Goal: Information Seeking & Learning: Learn about a topic

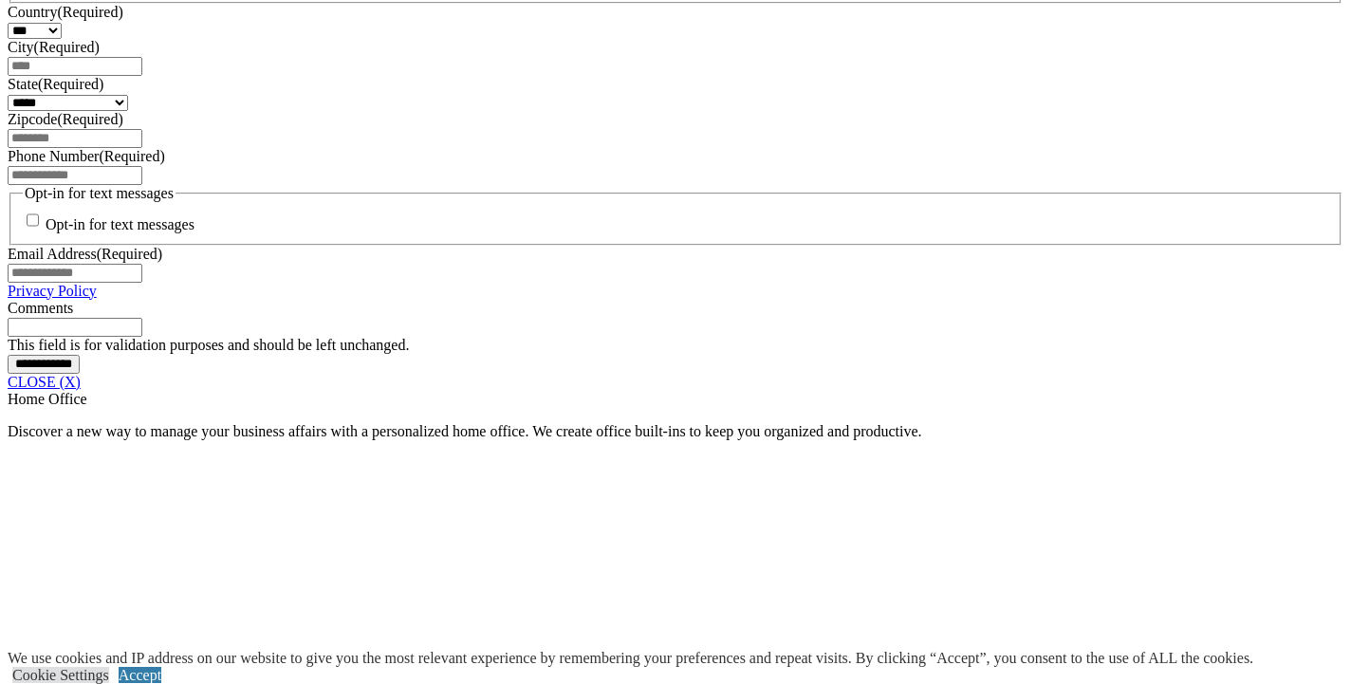
scroll to position [1048, 0]
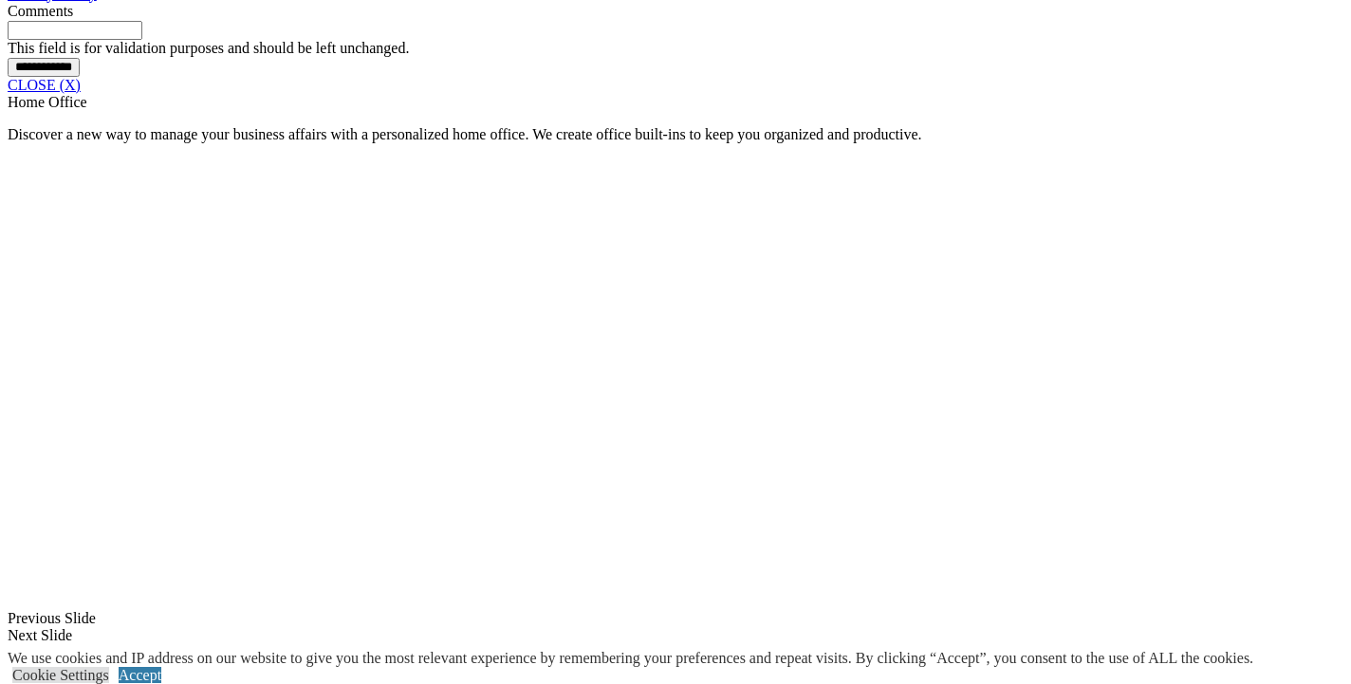
scroll to position [1710, 0]
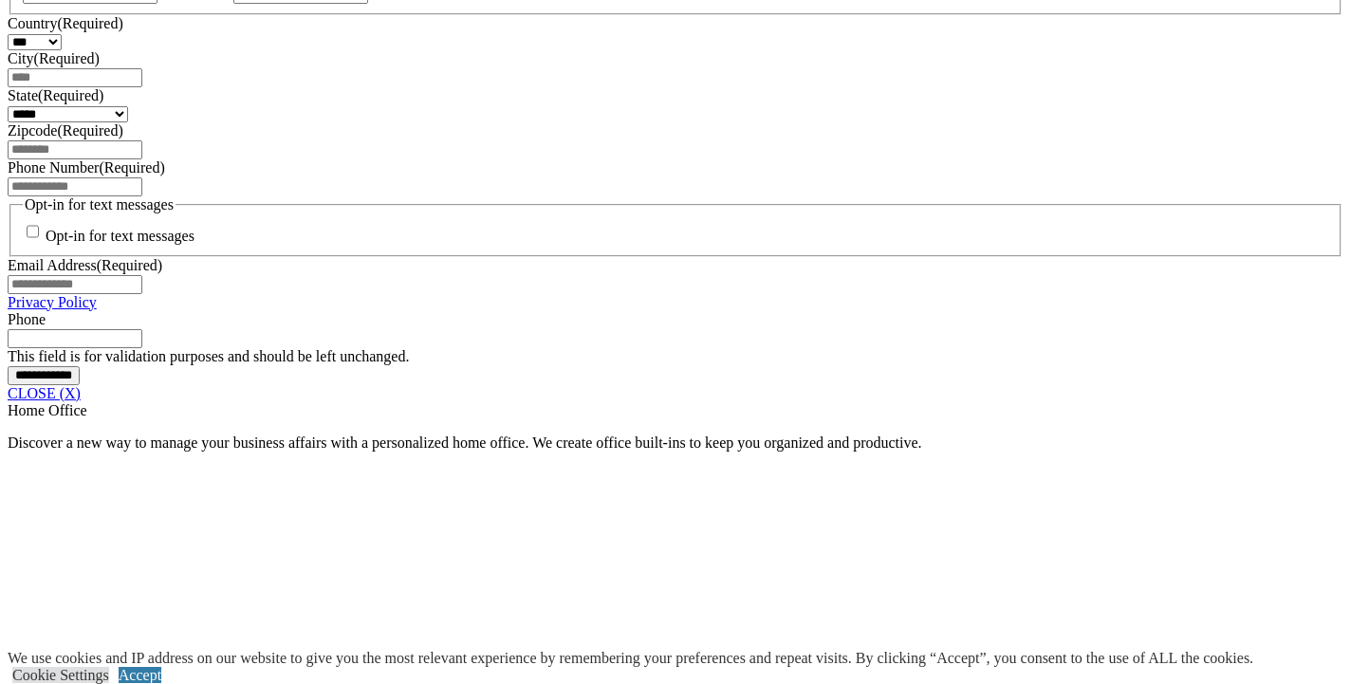
scroll to position [1546, 0]
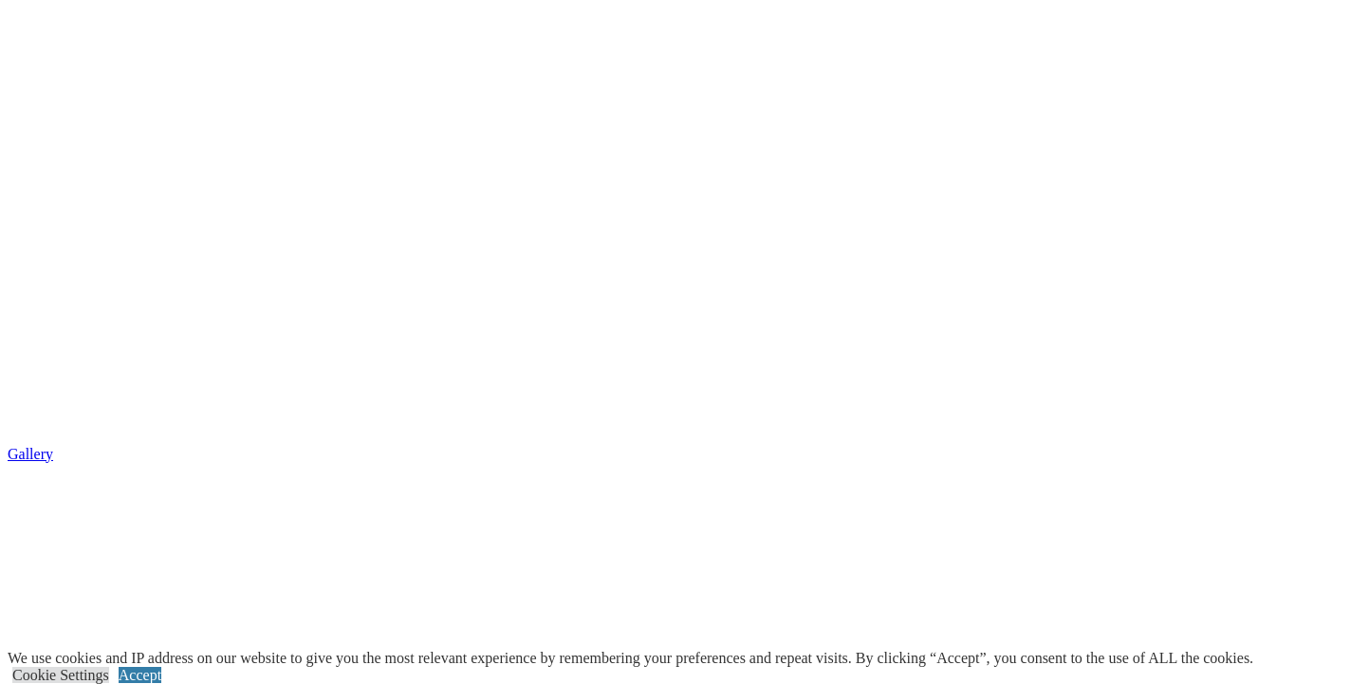
scroll to position [3522, 0]
